Goal: Navigation & Orientation: Find specific page/section

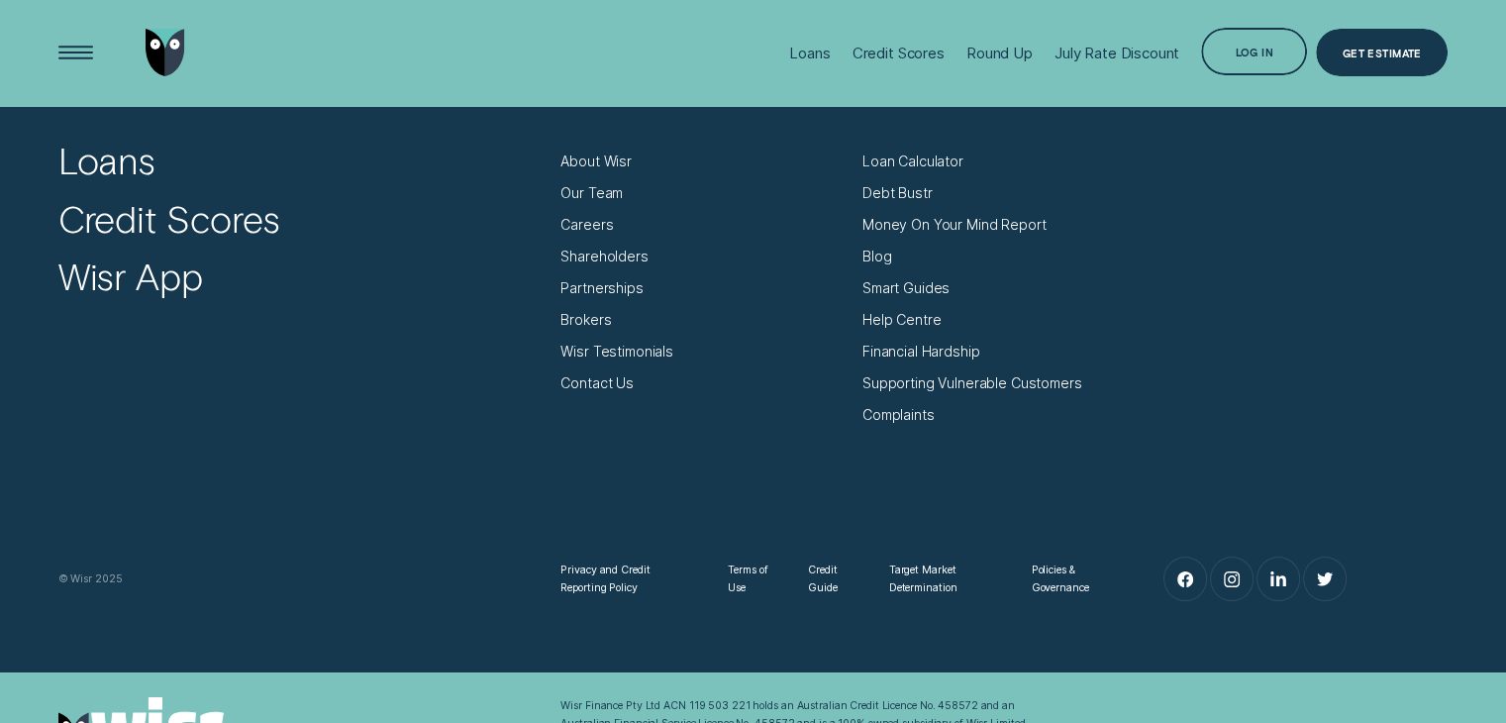
scroll to position [6792, 0]
click at [612, 386] on div "Contact Us" at bounding box center [596, 384] width 73 height 18
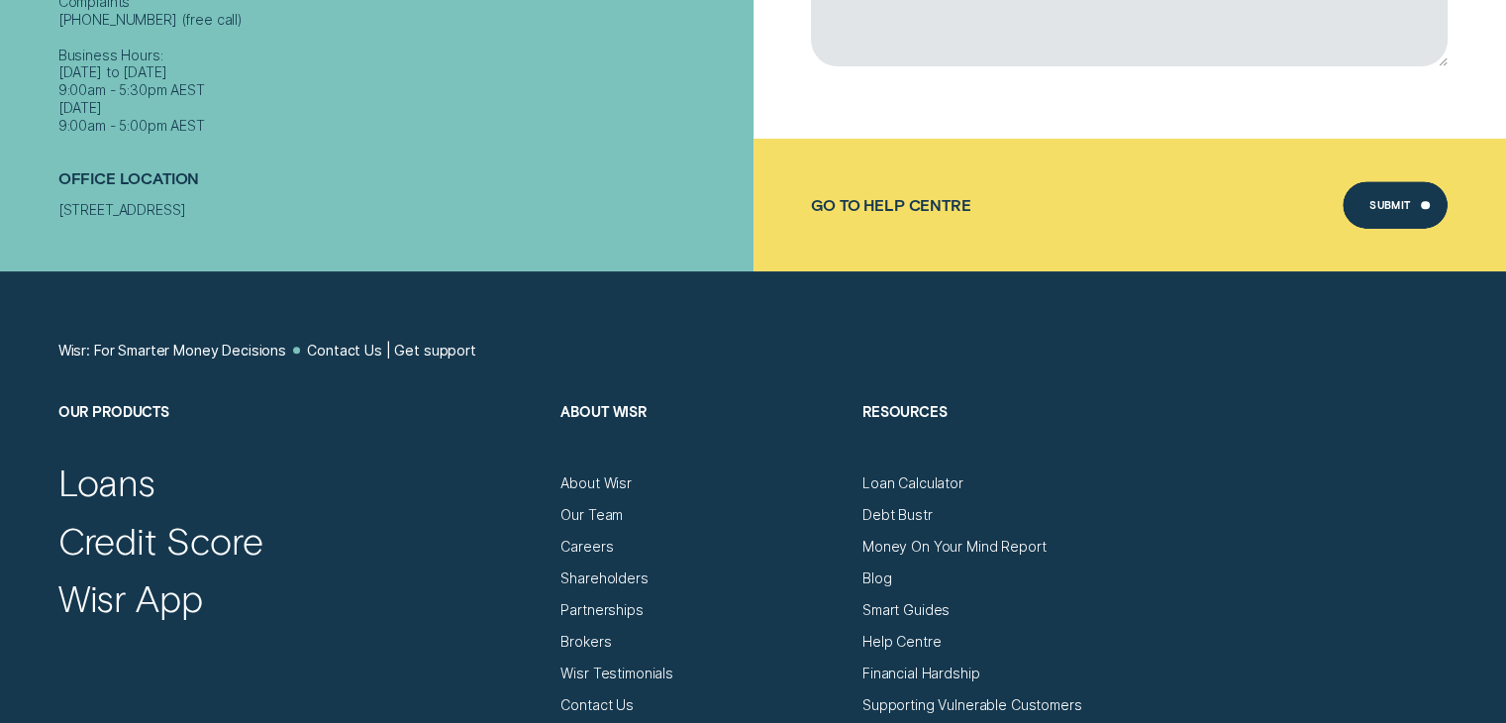
scroll to position [883, 0]
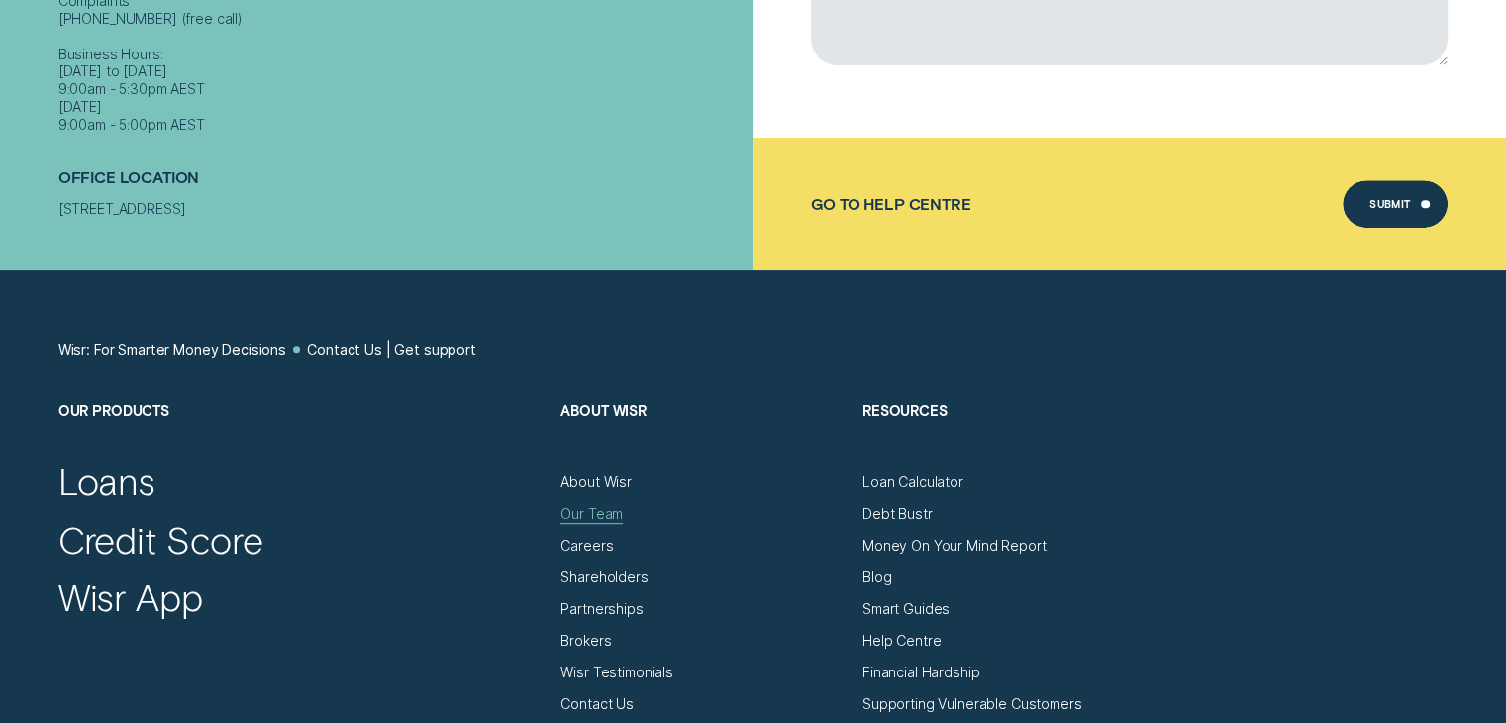
click at [590, 517] on div "Our Team" at bounding box center [591, 514] width 62 height 18
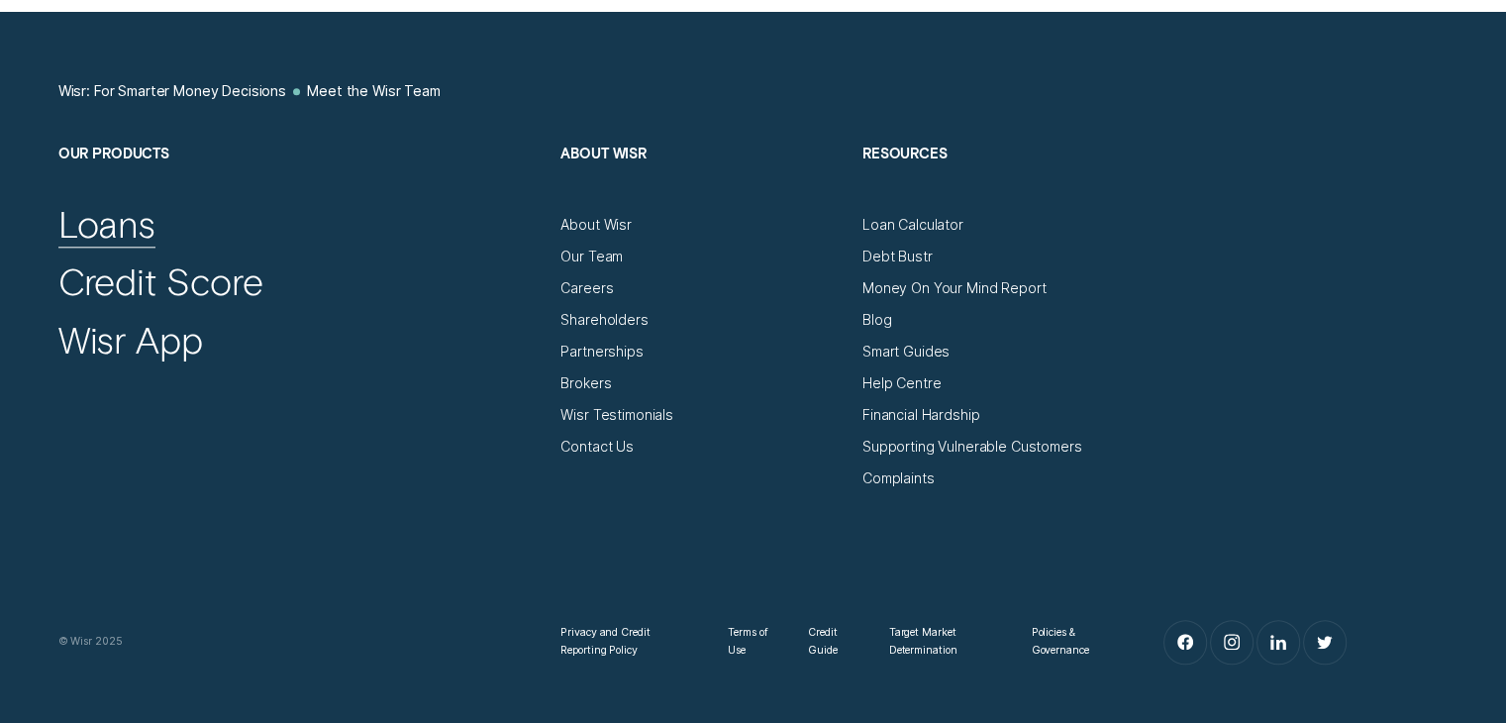
scroll to position [2170, 0]
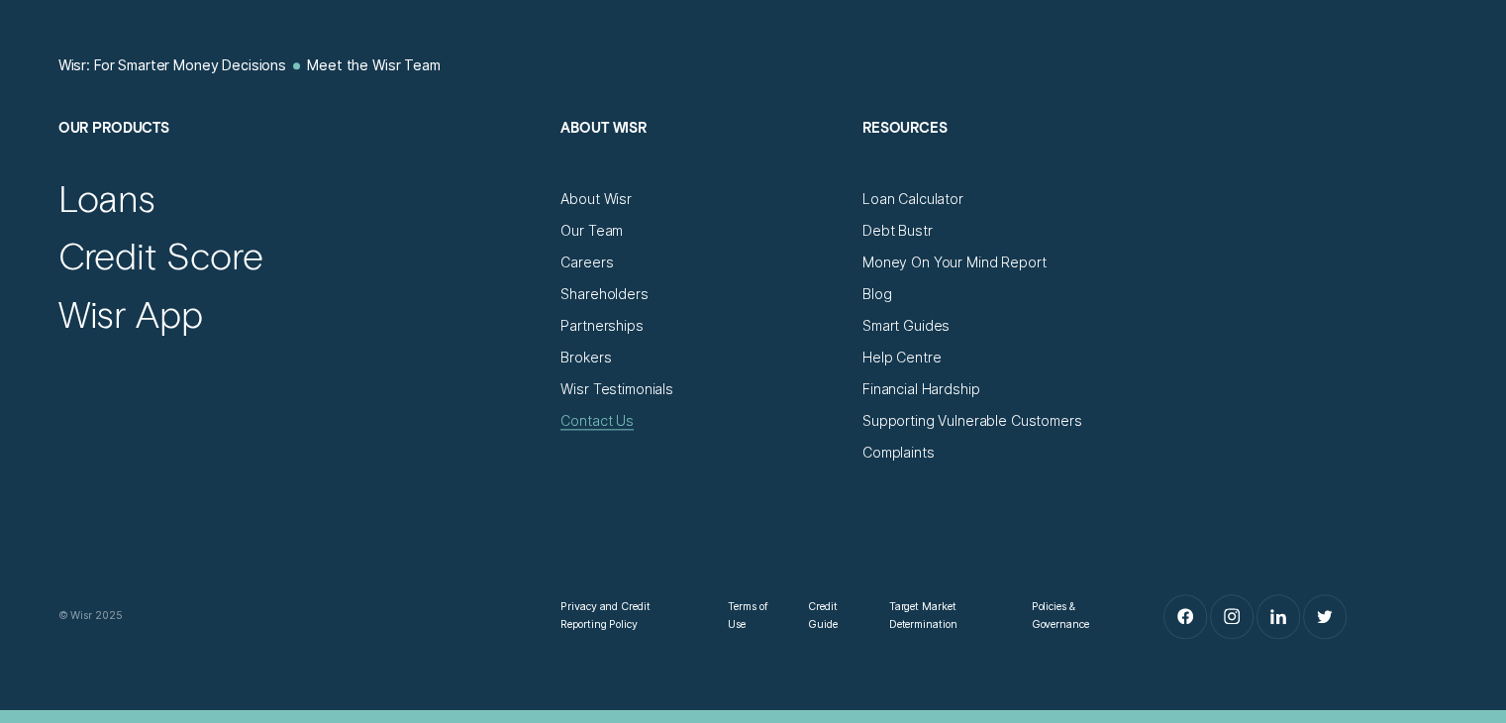
click at [573, 415] on div "Contact Us" at bounding box center [596, 421] width 73 height 18
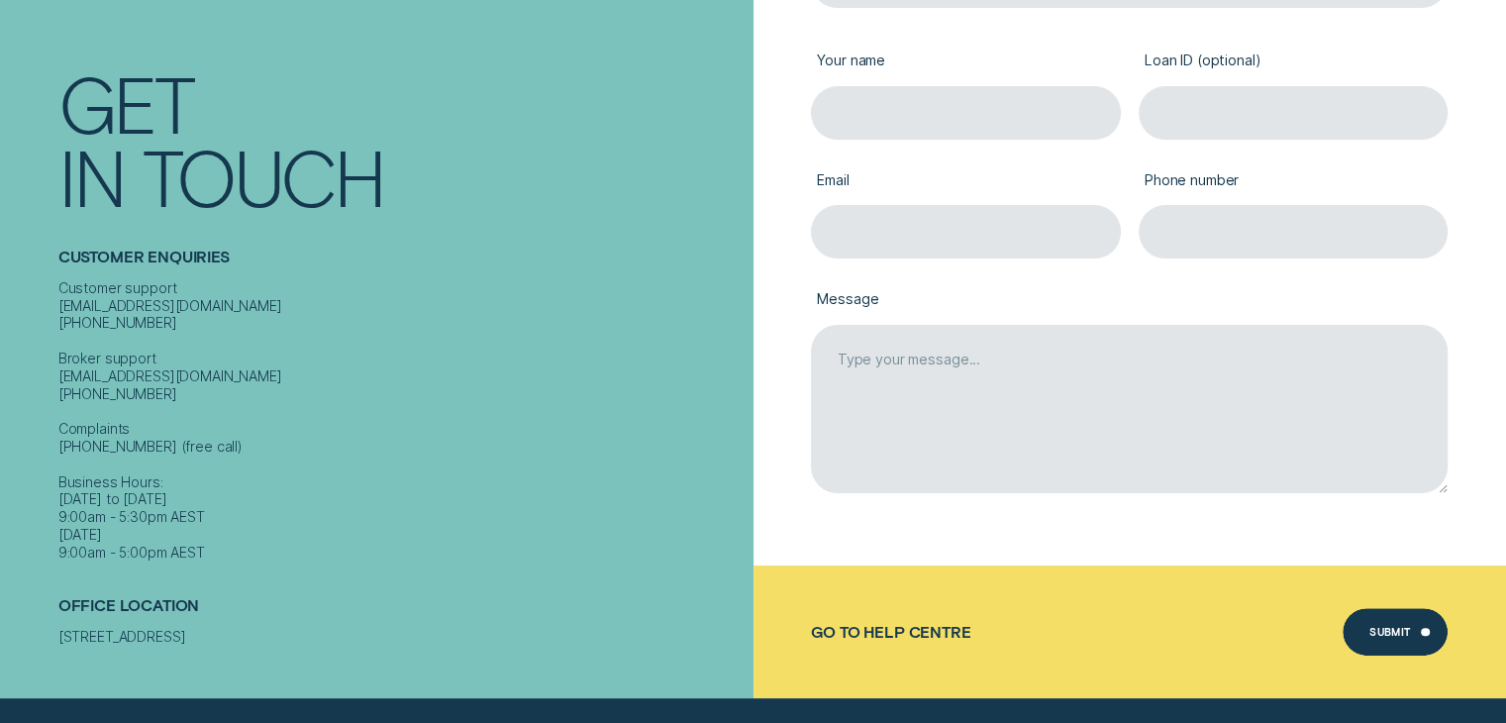
scroll to position [443, 0]
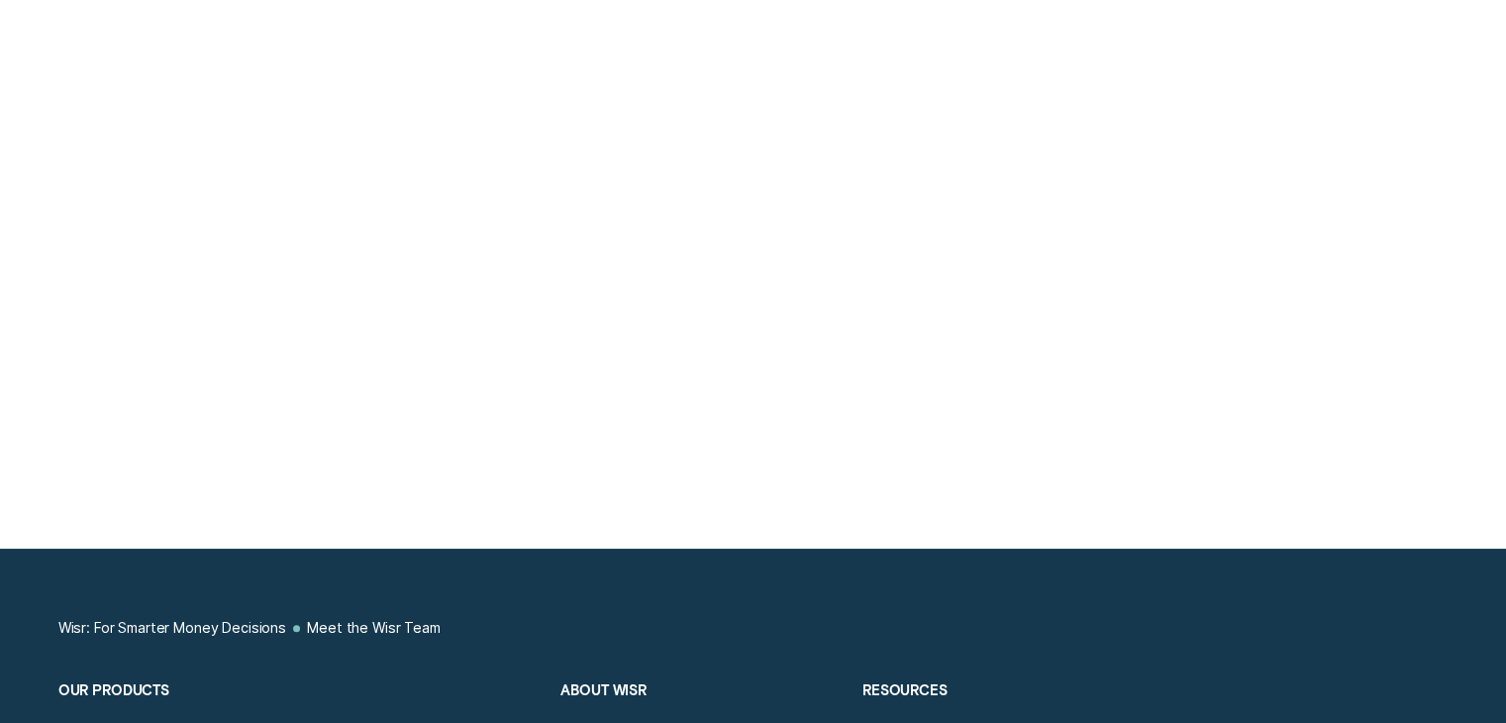
scroll to position [2170, 0]
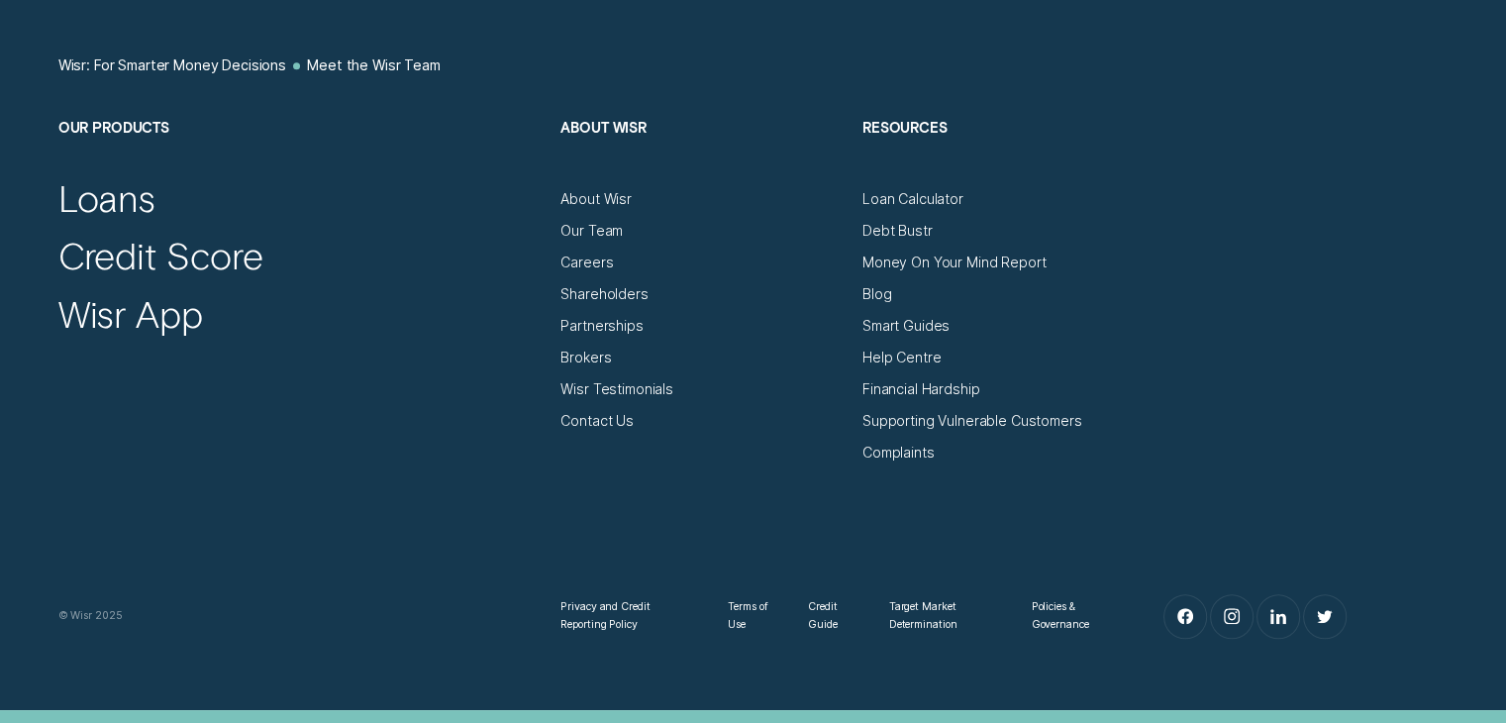
scroll to position [443, 0]
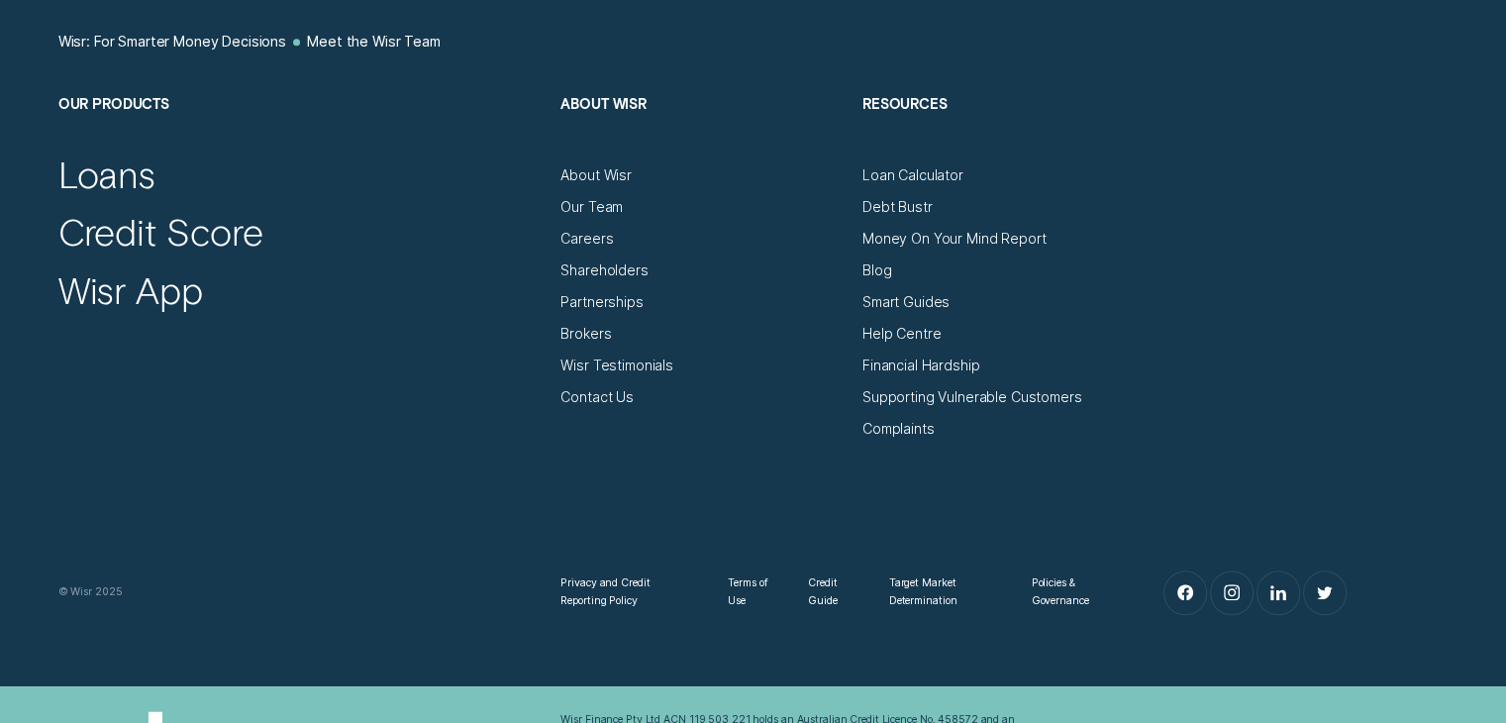
scroll to position [2361, 0]
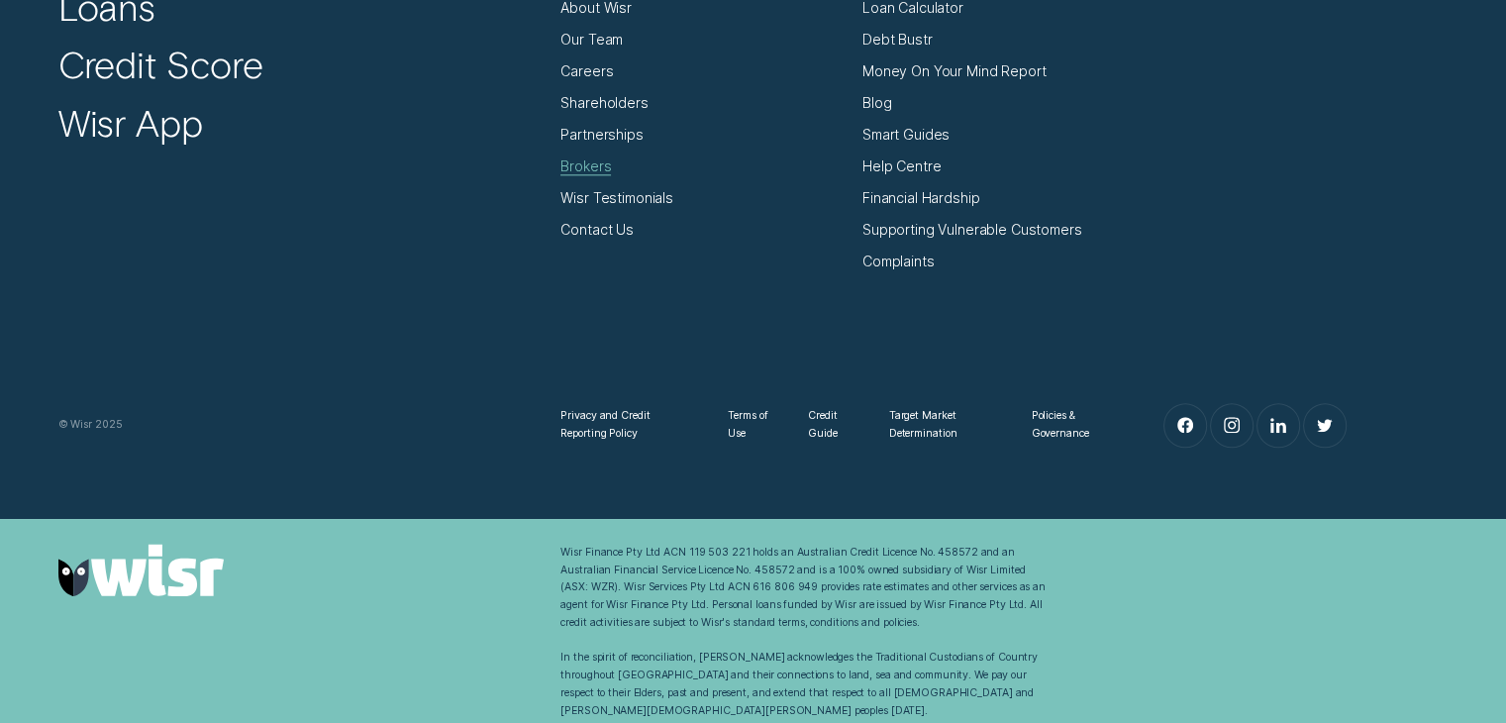
click at [592, 161] on div "Brokers" at bounding box center [585, 166] width 50 height 18
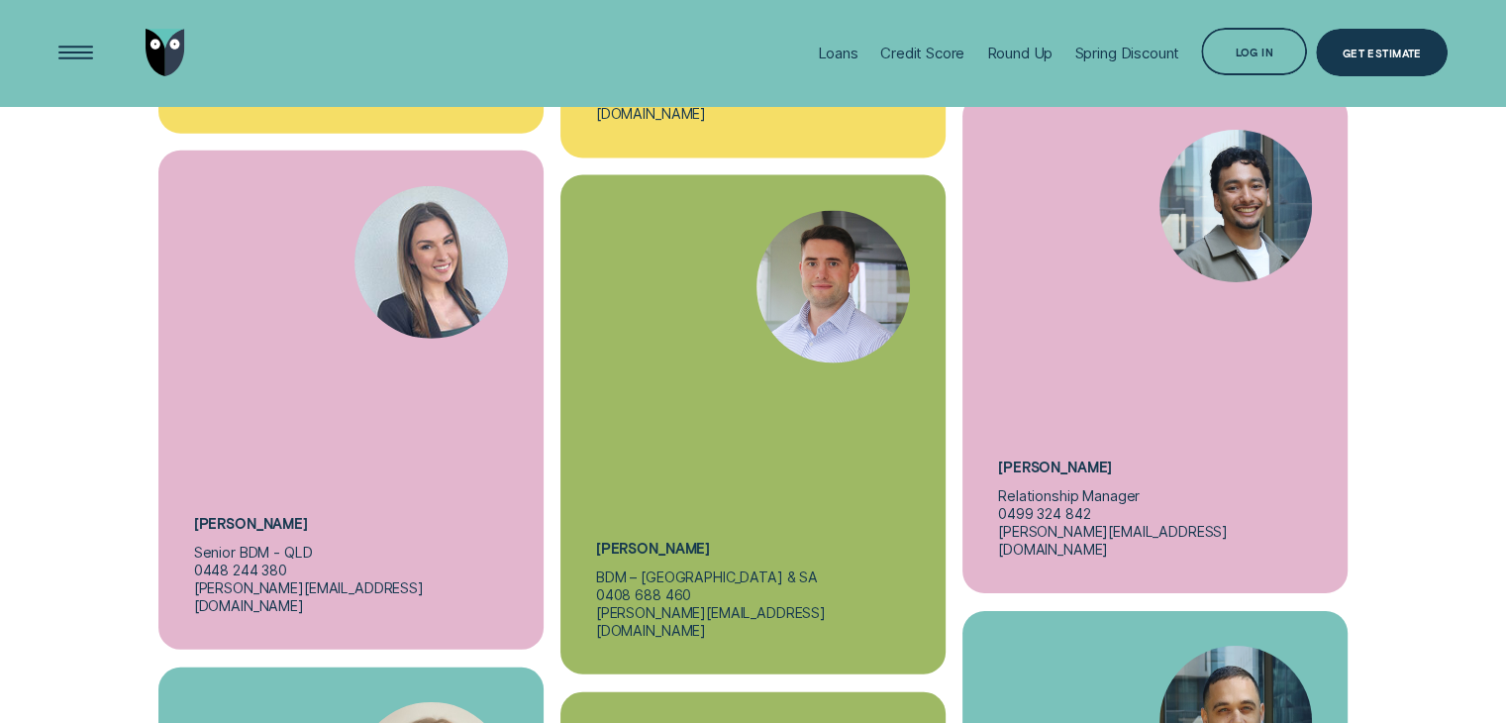
scroll to position [5886, 0]
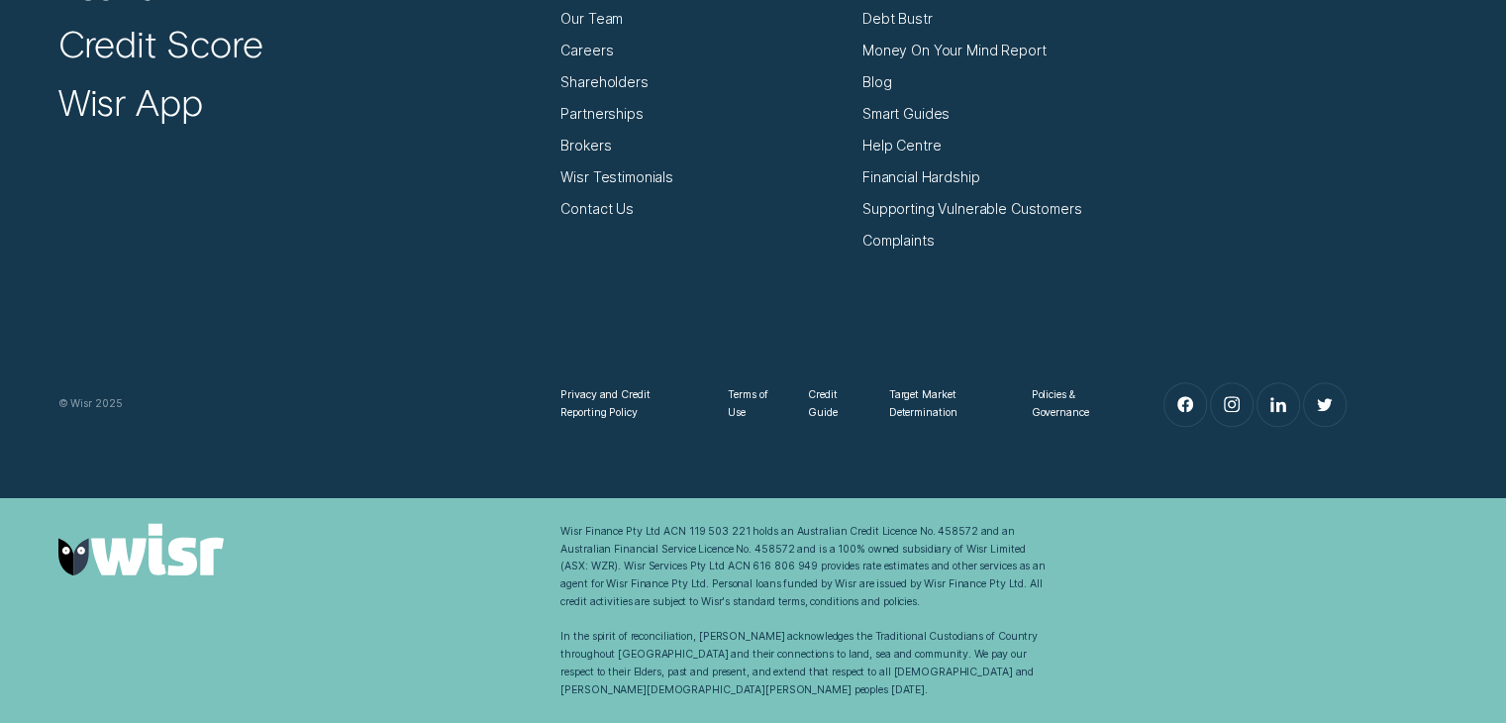
scroll to position [1608, 0]
